Goal: Information Seeking & Learning: Learn about a topic

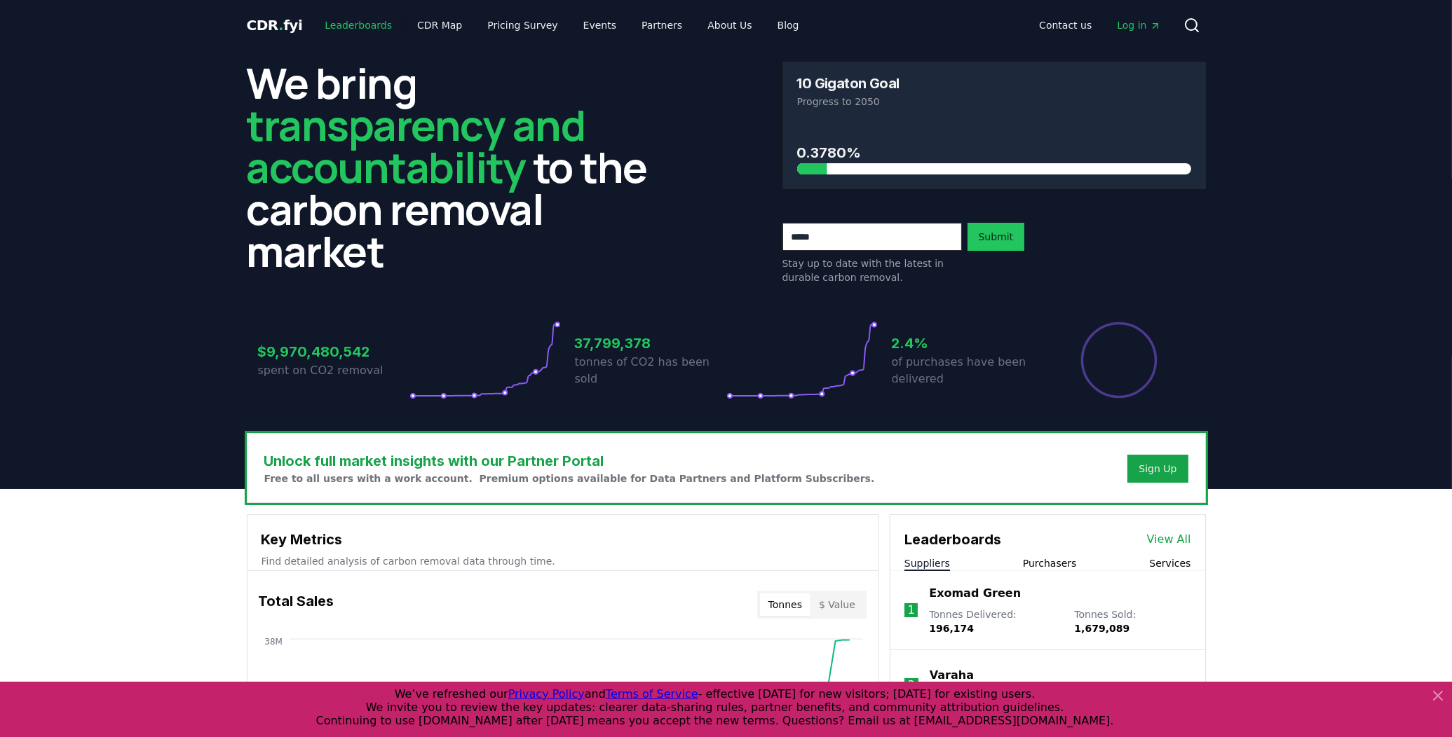
click at [365, 29] on link "Leaderboards" at bounding box center [358, 25] width 90 height 25
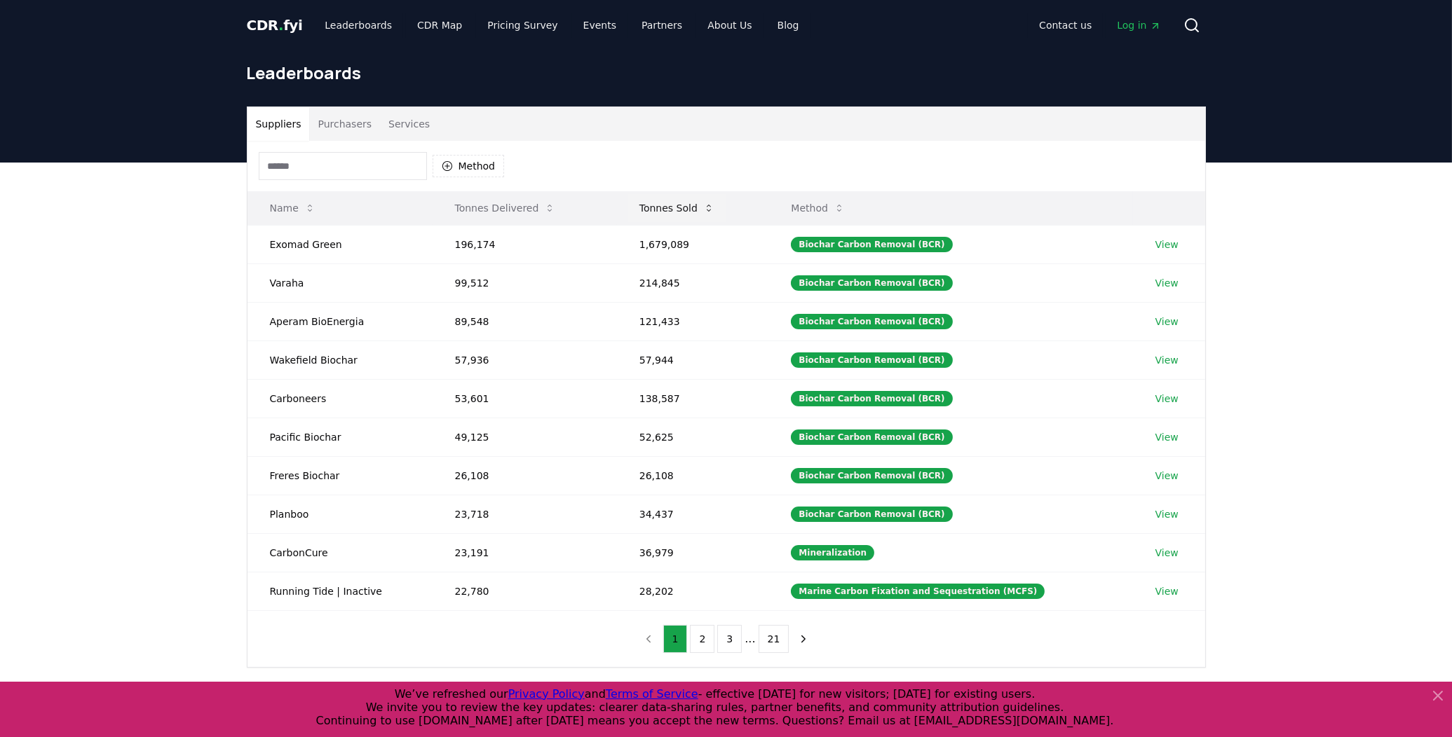
click at [688, 209] on button "Tonnes Sold" at bounding box center [676, 208] width 97 height 28
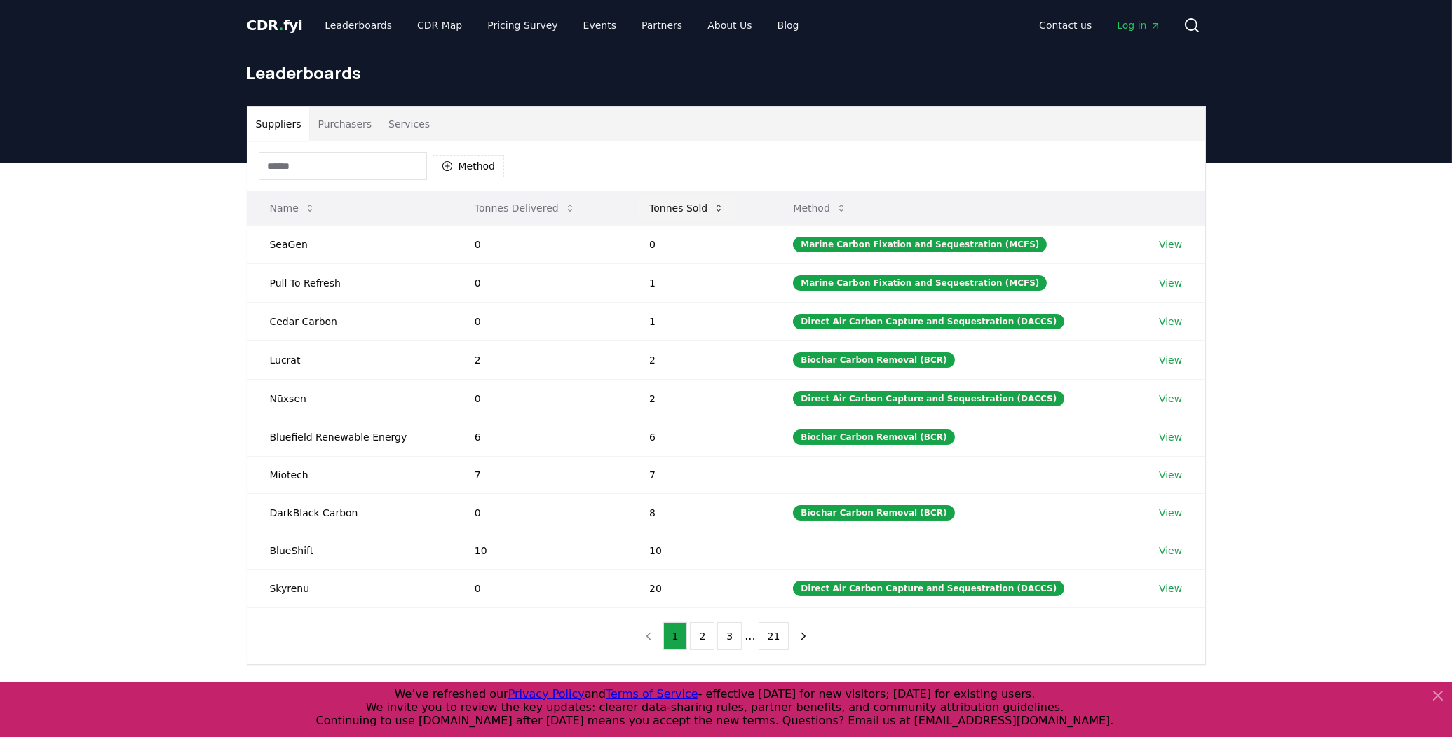
click at [688, 209] on button "Tonnes Sold" at bounding box center [686, 208] width 97 height 28
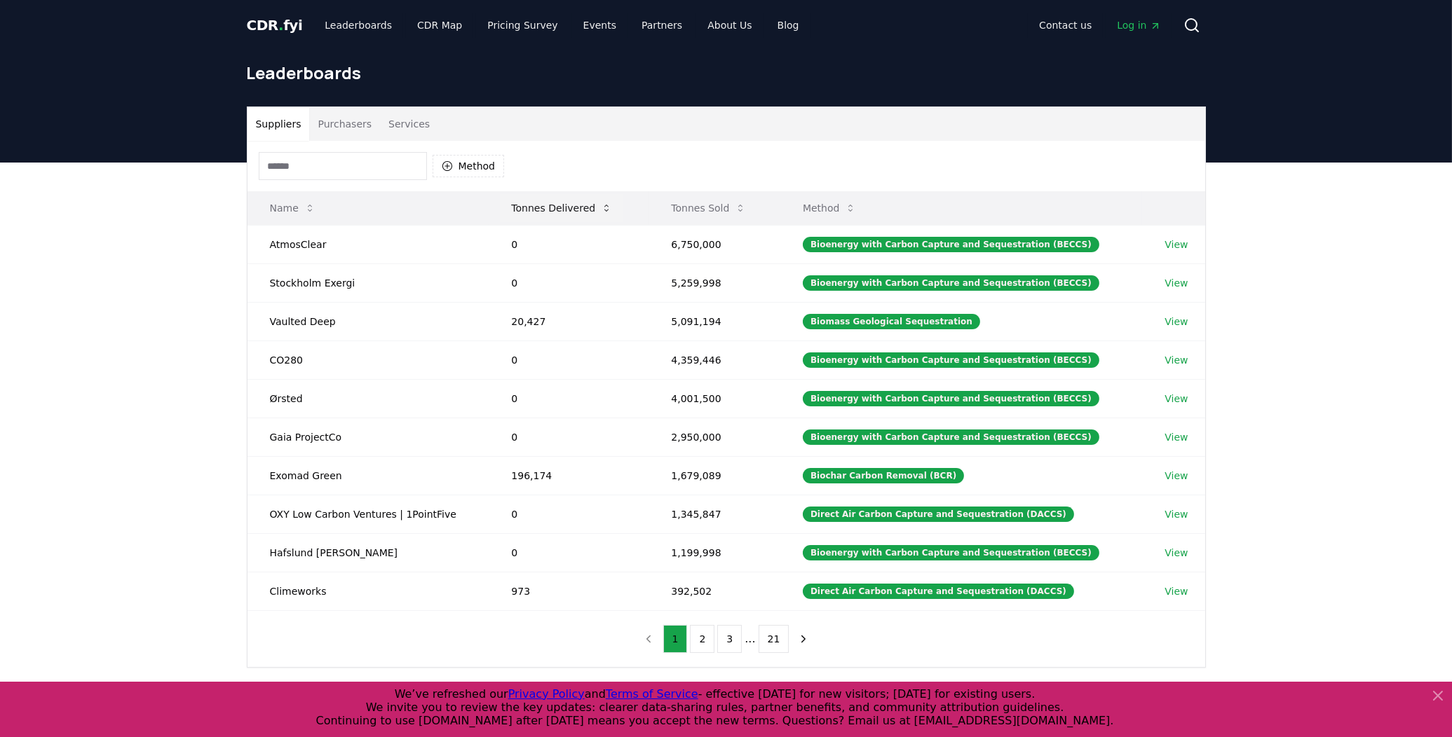
click at [573, 204] on button "Tonnes Delivered" at bounding box center [561, 208] width 123 height 28
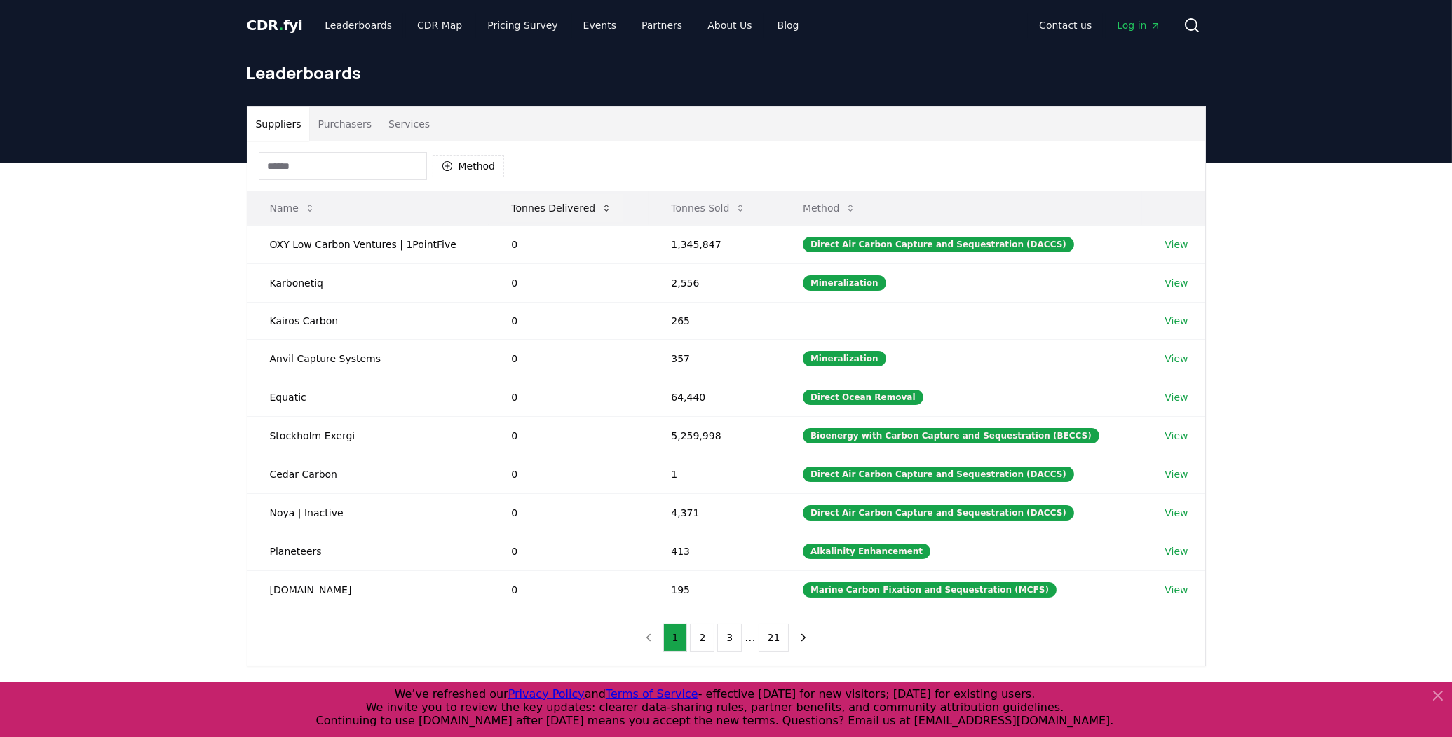
click at [573, 204] on button "Tonnes Delivered" at bounding box center [561, 208] width 123 height 28
